Goal: Transaction & Acquisition: Purchase product/service

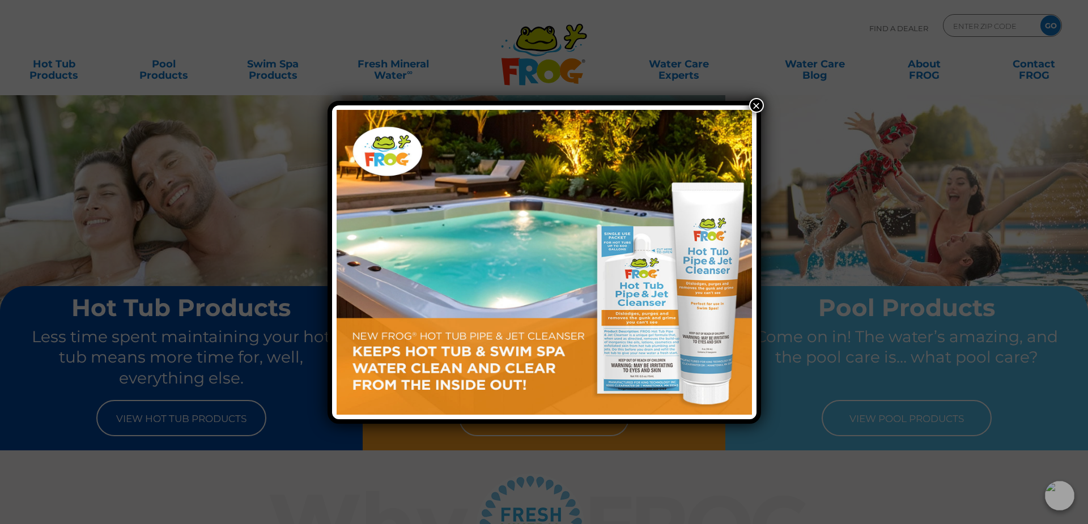
click at [757, 103] on button "×" at bounding box center [756, 105] width 15 height 15
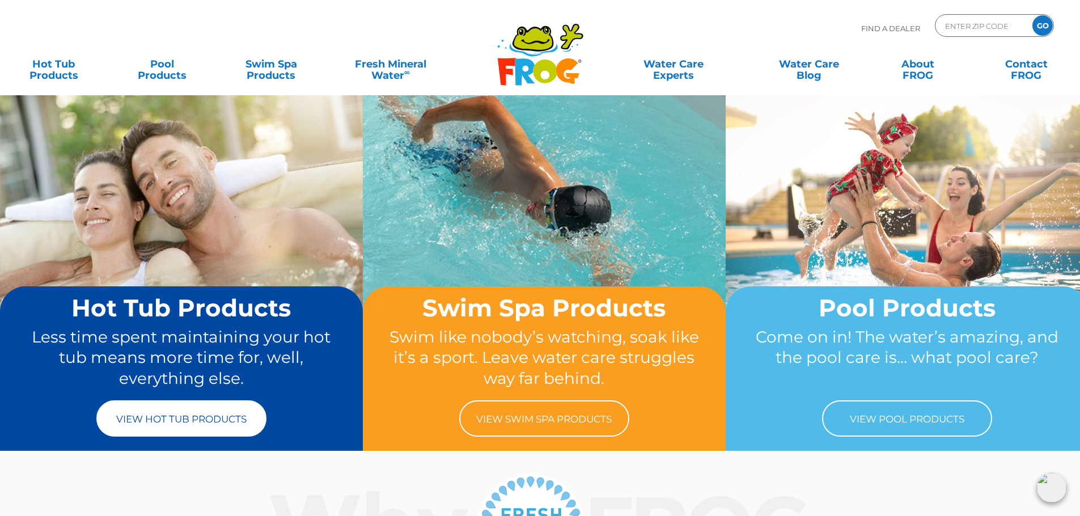
click at [194, 419] on link "View Hot Tub Products" at bounding box center [181, 418] width 170 height 36
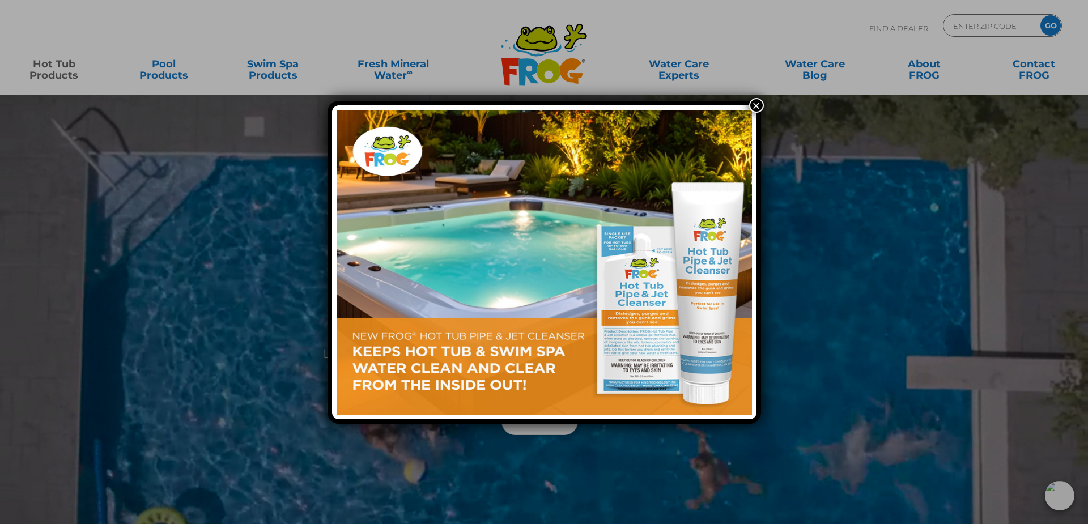
click at [756, 102] on button "×" at bounding box center [756, 105] width 15 height 15
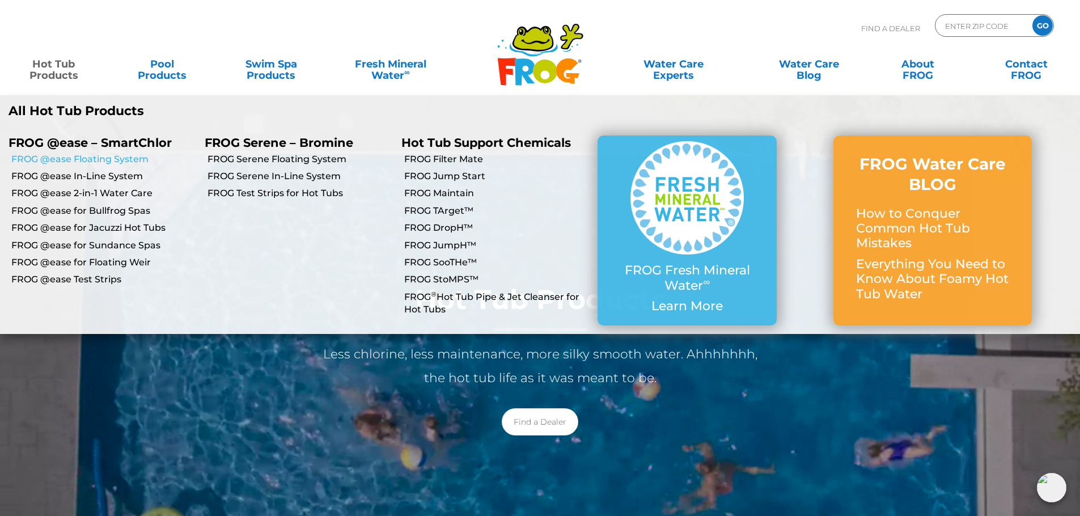
click at [101, 158] on link "FROG @ease Floating System" at bounding box center [103, 159] width 185 height 12
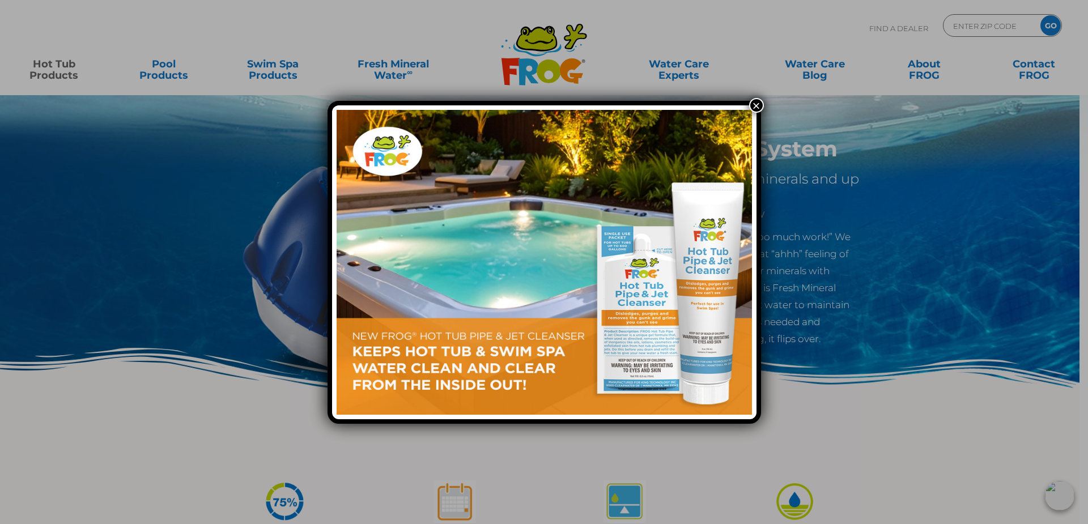
click at [754, 105] on button "×" at bounding box center [756, 105] width 15 height 15
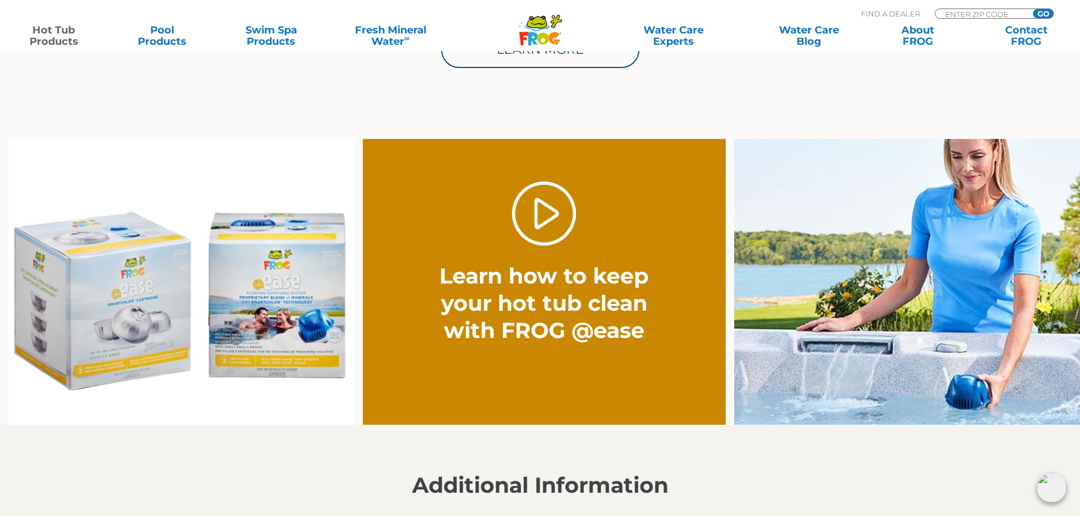
scroll to position [737, 0]
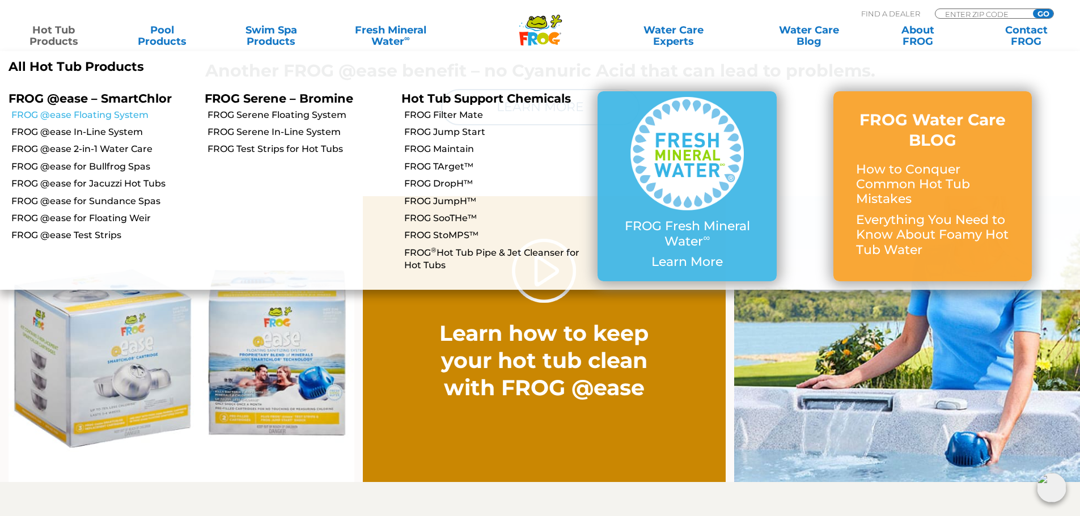
click at [110, 113] on link "FROG @ease Floating System" at bounding box center [103, 115] width 185 height 12
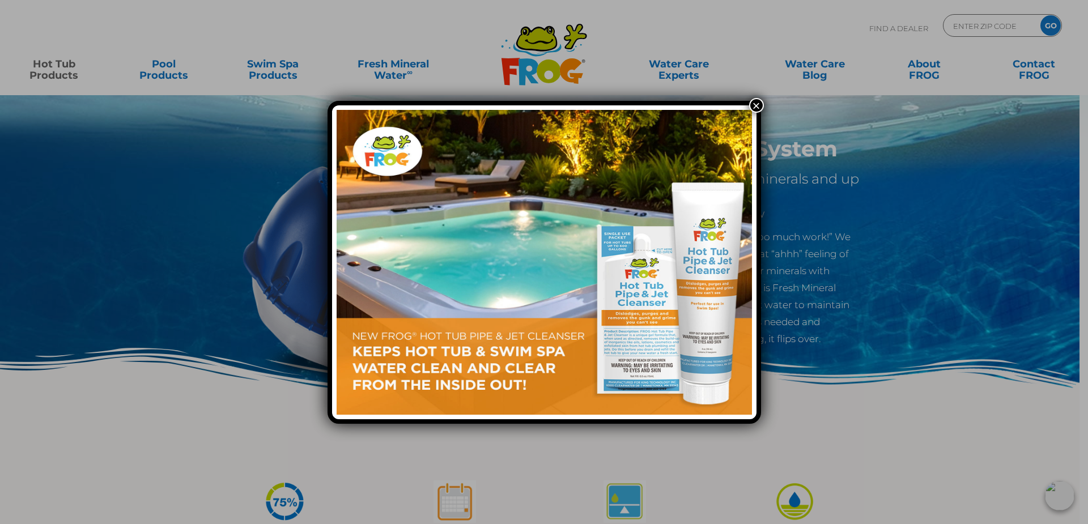
click at [754, 104] on button "×" at bounding box center [756, 105] width 15 height 15
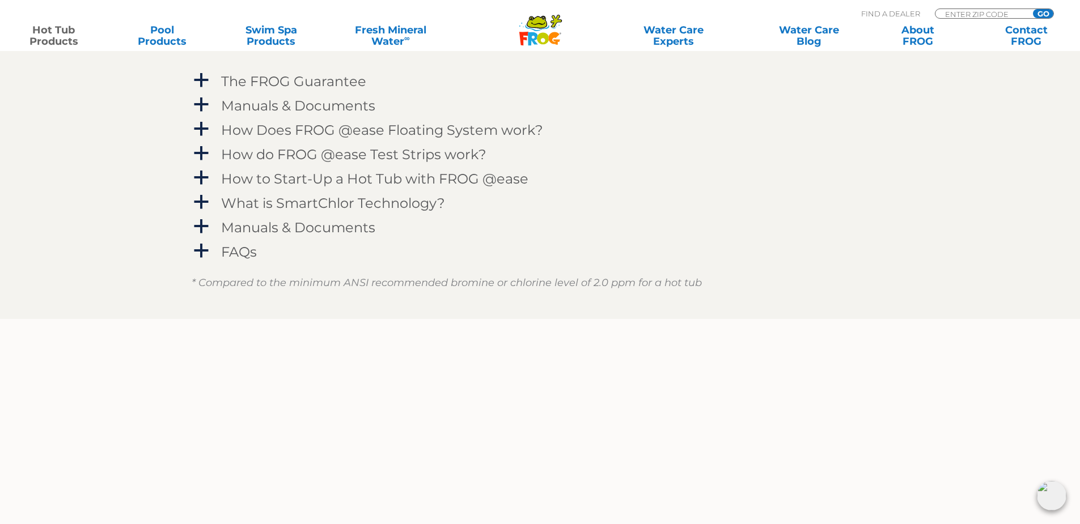
scroll to position [1247, 0]
